Goal: Information Seeking & Learning: Learn about a topic

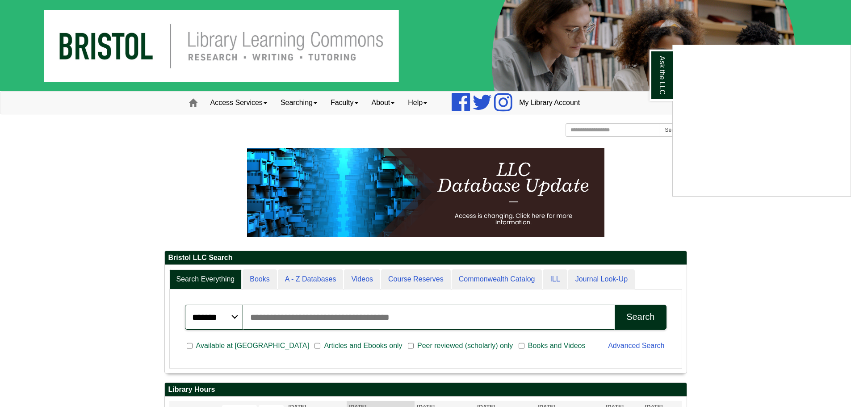
click at [91, 145] on div "Ask the LLC" at bounding box center [425, 203] width 851 height 407
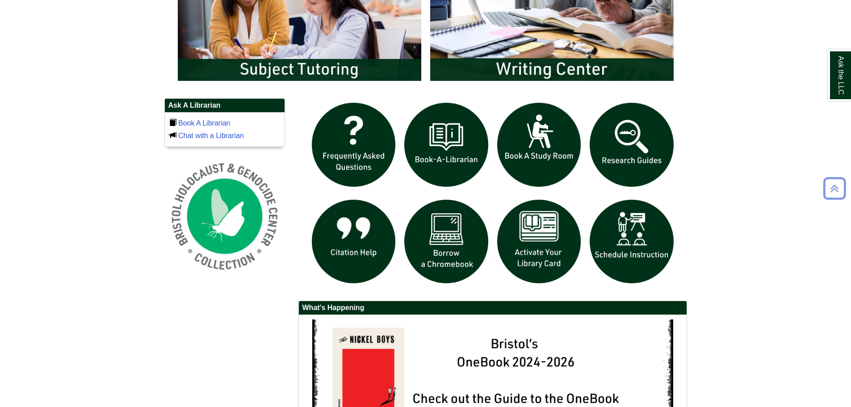
scroll to position [735, 0]
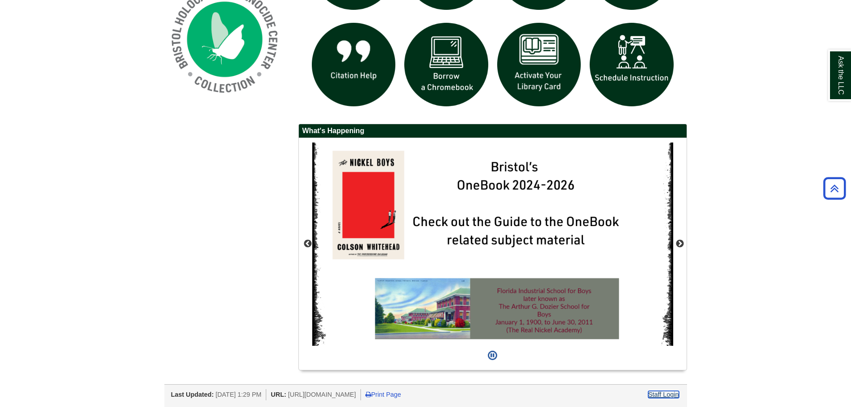
click at [520, 313] on link "Staff Login" at bounding box center [663, 394] width 31 height 7
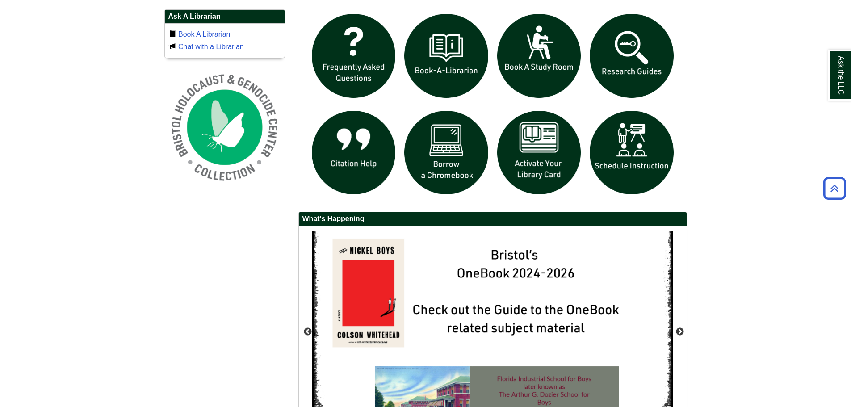
scroll to position [735, 0]
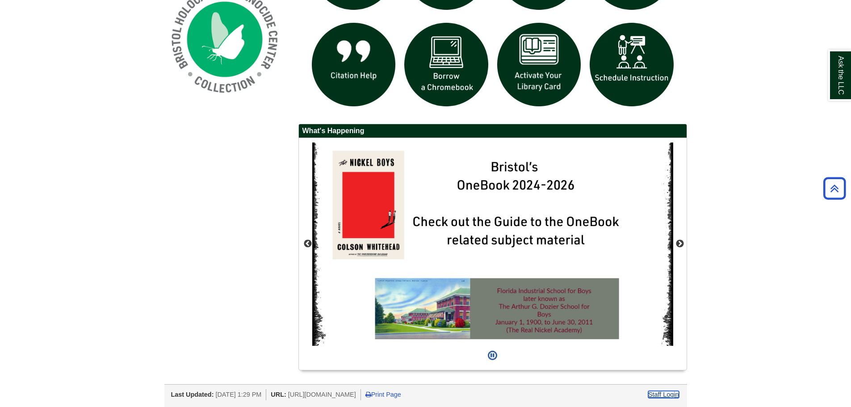
click at [673, 397] on link "Staff Login" at bounding box center [663, 394] width 31 height 7
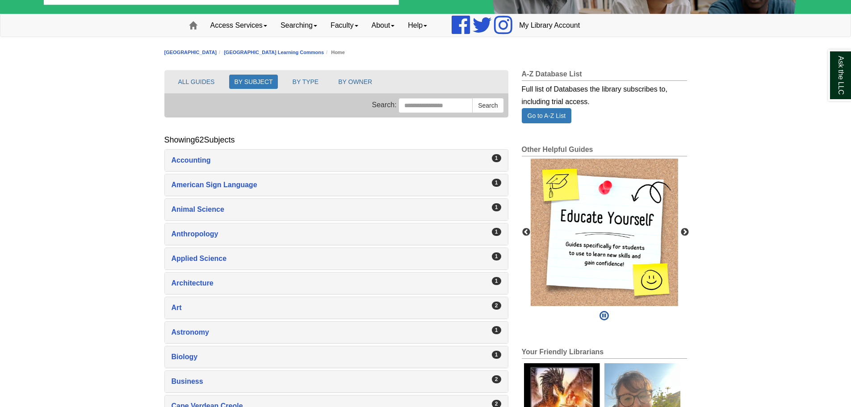
scroll to position [89, 0]
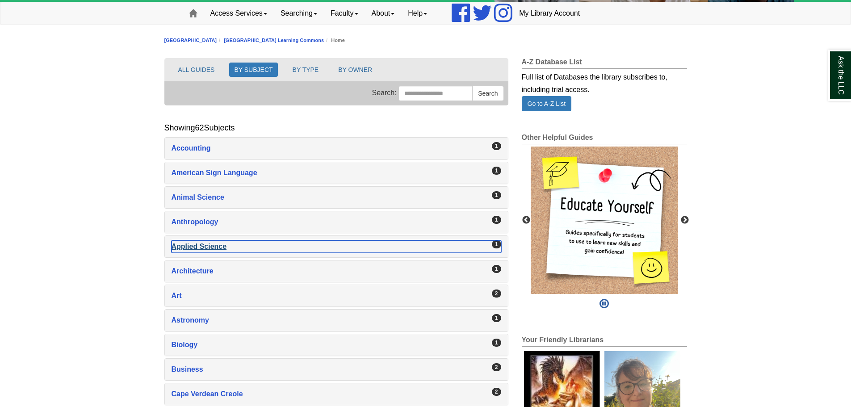
click at [319, 244] on div "Applied Science , 1 guides" at bounding box center [337, 246] width 330 height 13
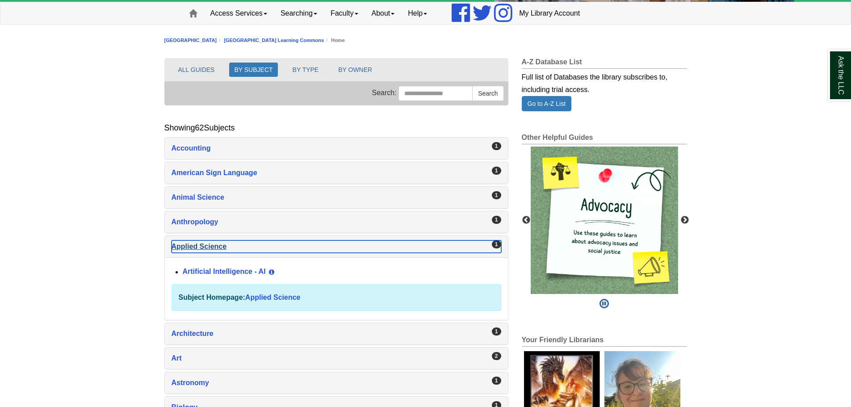
click at [319, 244] on div "Applied Science , 1 guides" at bounding box center [337, 246] width 330 height 13
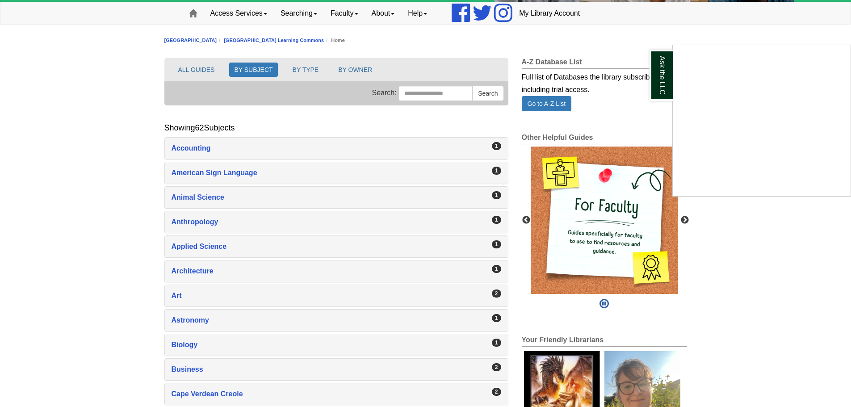
click at [205, 244] on div "Ask the LLC" at bounding box center [425, 203] width 851 height 407
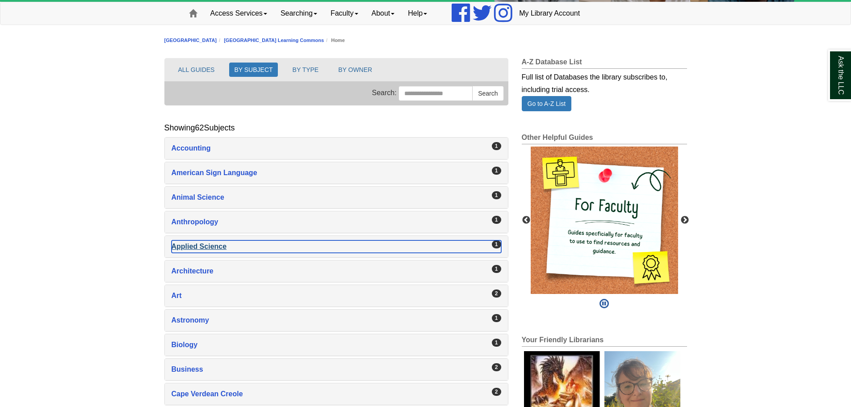
click at [206, 248] on div "Applied Science , 1 guides" at bounding box center [337, 246] width 330 height 13
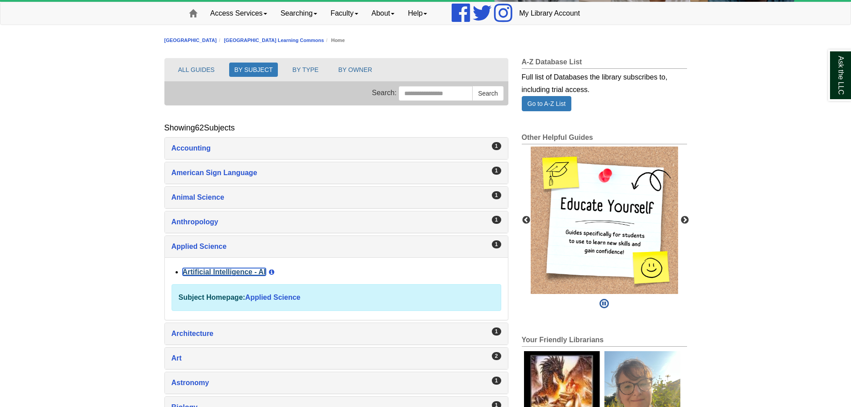
click at [218, 268] on link "Artificial Intelligence - AI" at bounding box center [224, 272] width 83 height 8
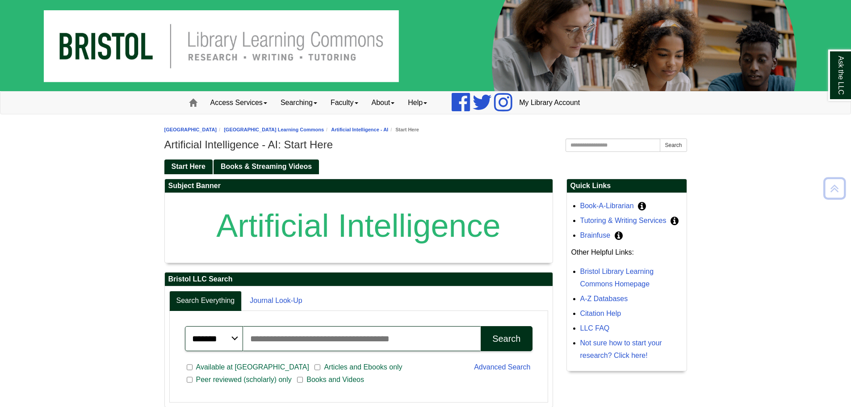
click at [265, 159] on ul "Start Here Books & Streaming Videos" at bounding box center [425, 166] width 523 height 15
click at [265, 160] on link "Books & Streaming Videos" at bounding box center [266, 166] width 105 height 15
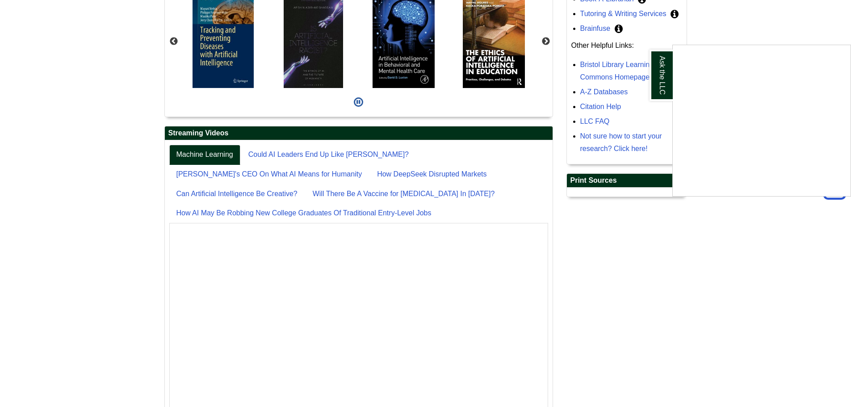
scroll to position [128, 0]
